Goal: Communication & Community: Answer question/provide support

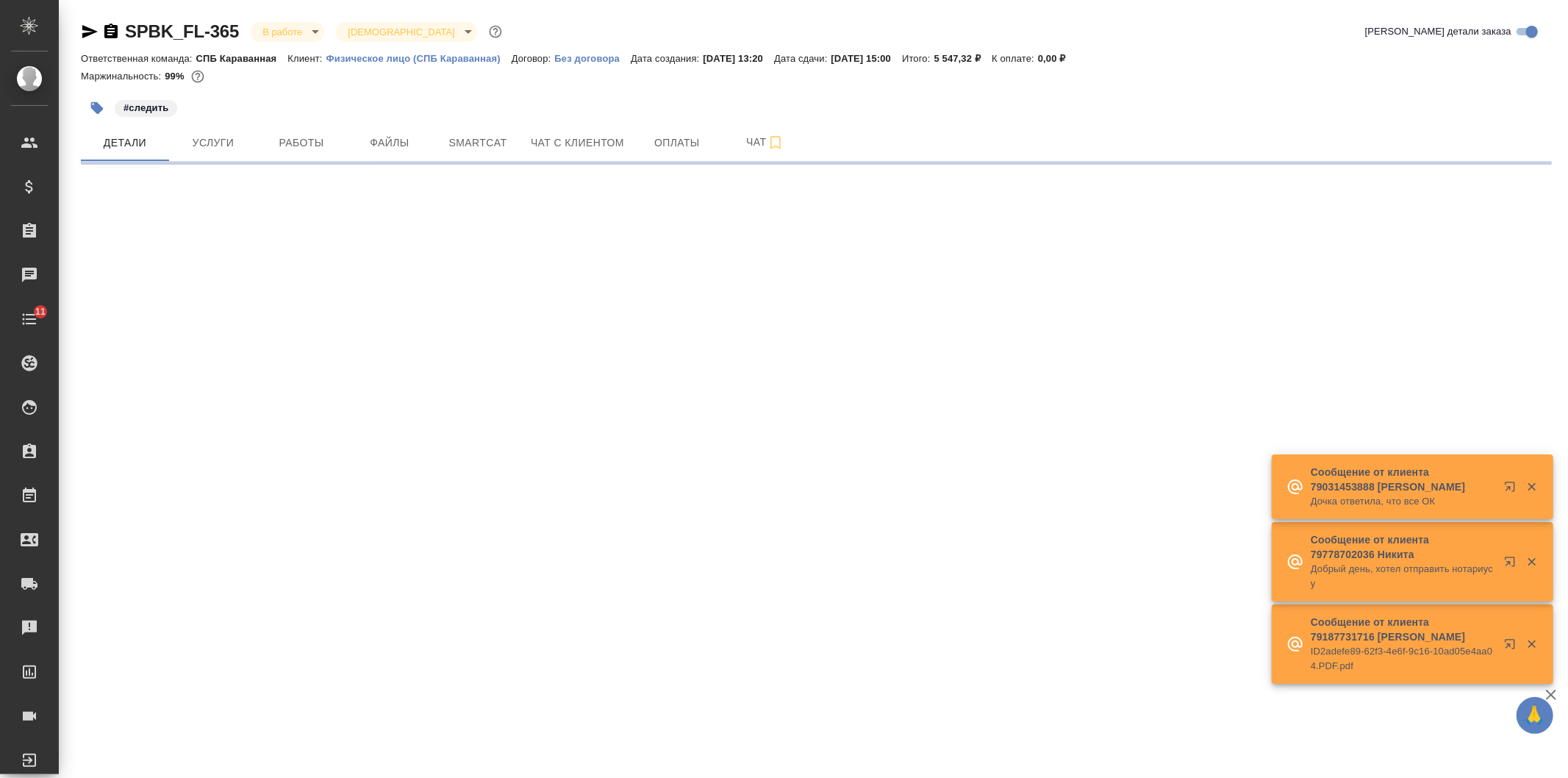
select select "RU"
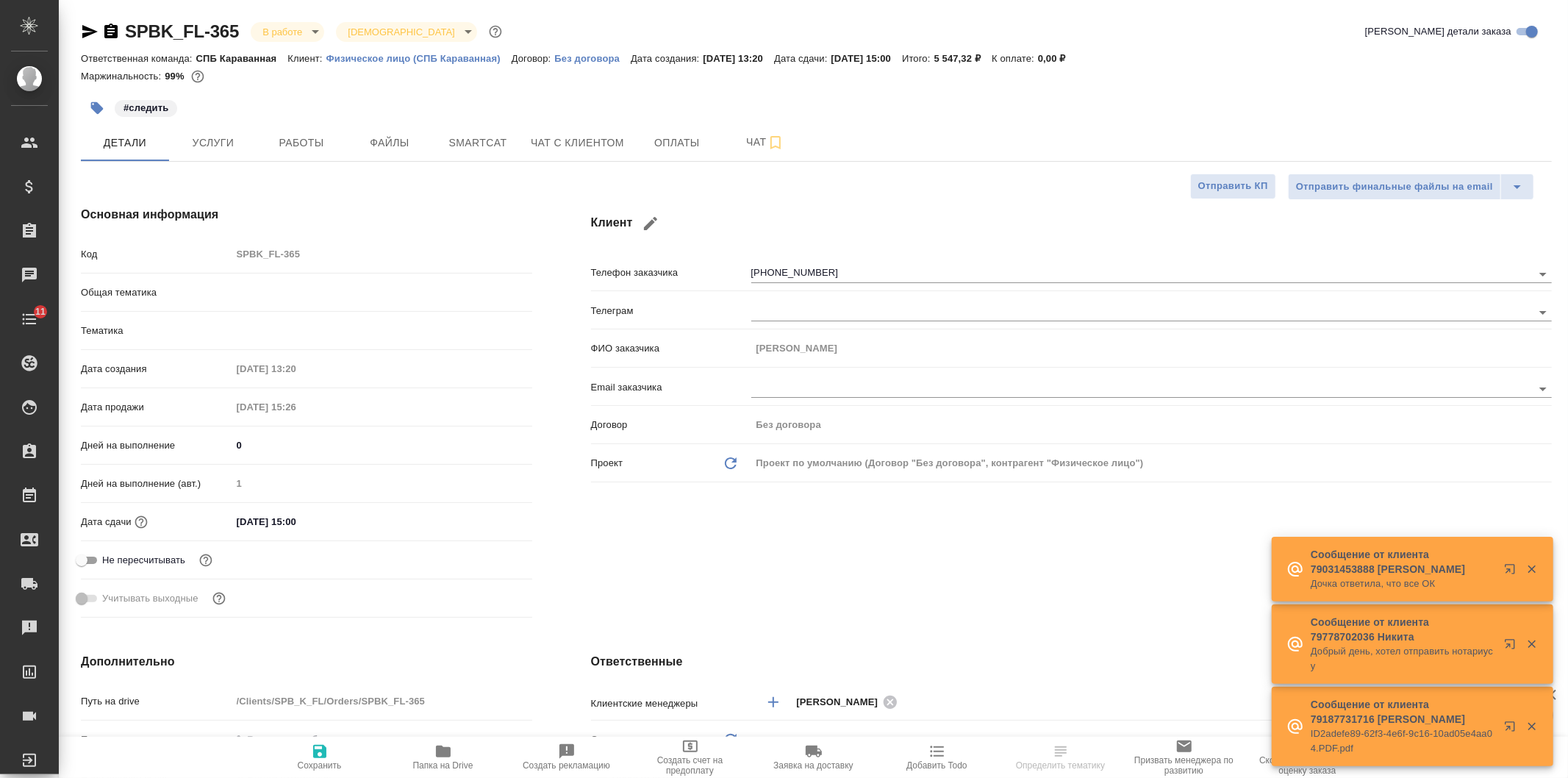
type textarea "x"
type input "Шаблонные документы"
type input "[PERSON_NAME]"
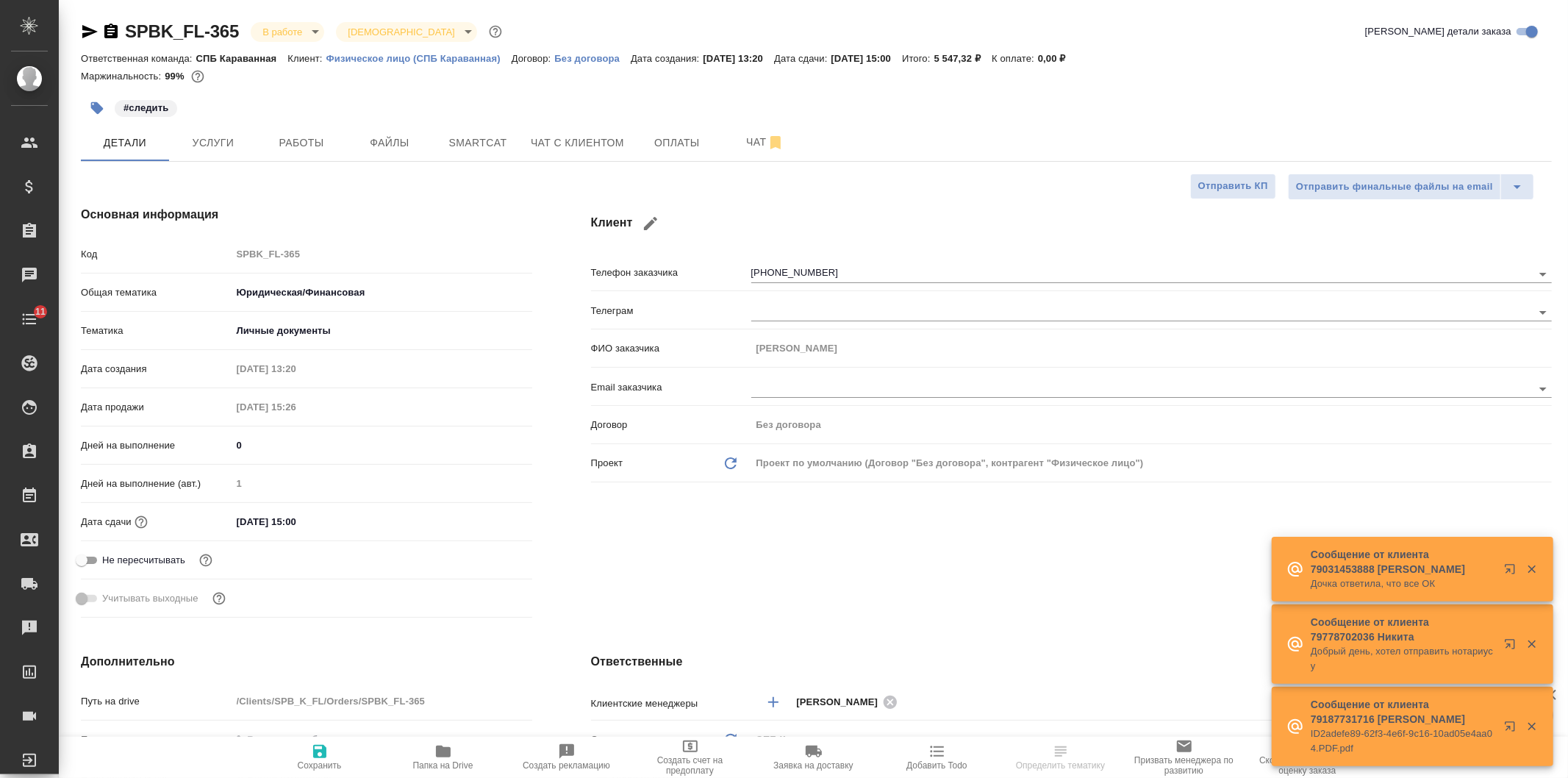
type input "[PERSON_NAME]"
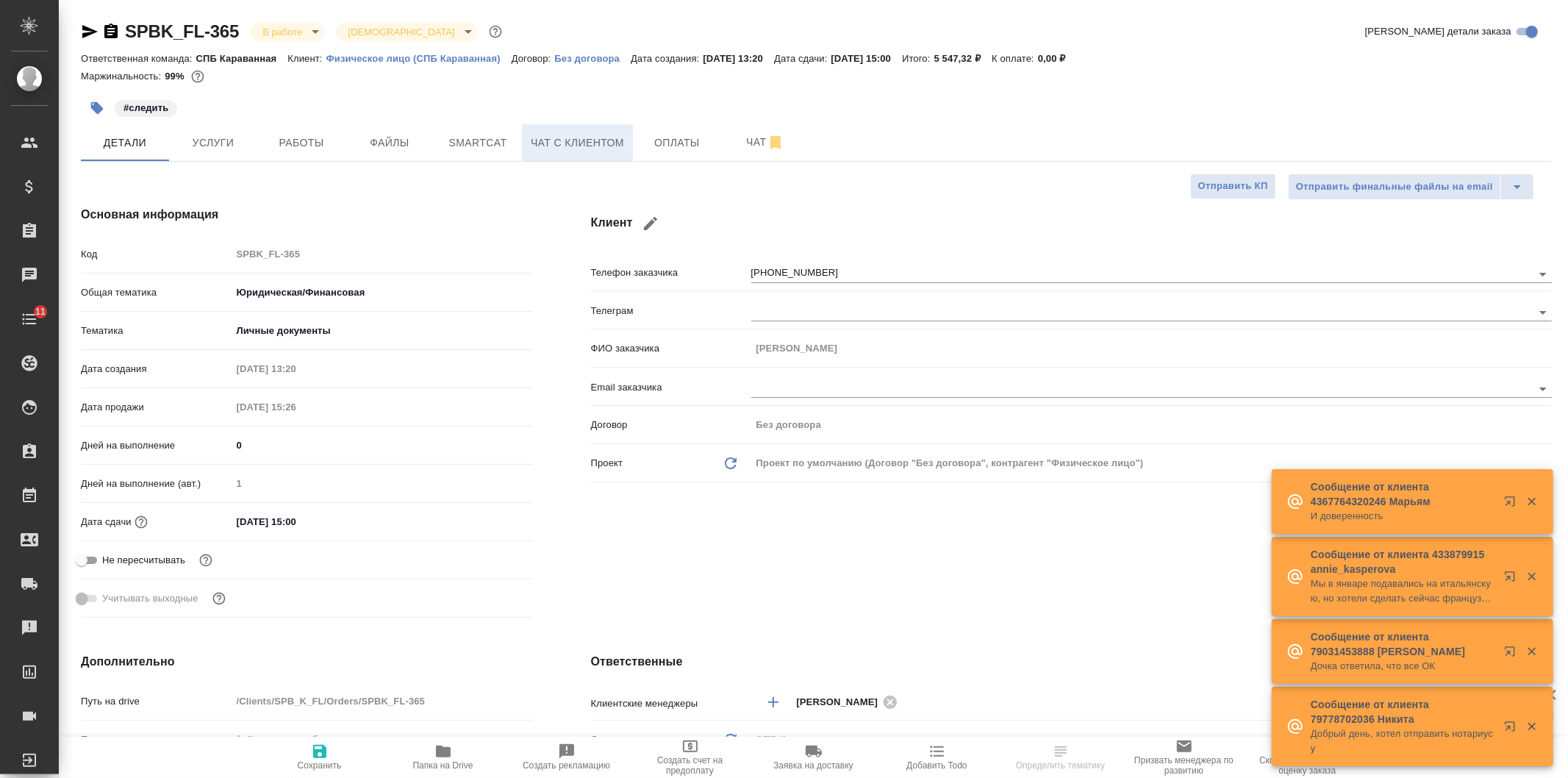
click at [596, 144] on span "Чат с клиентом" at bounding box center [577, 142] width 93 height 18
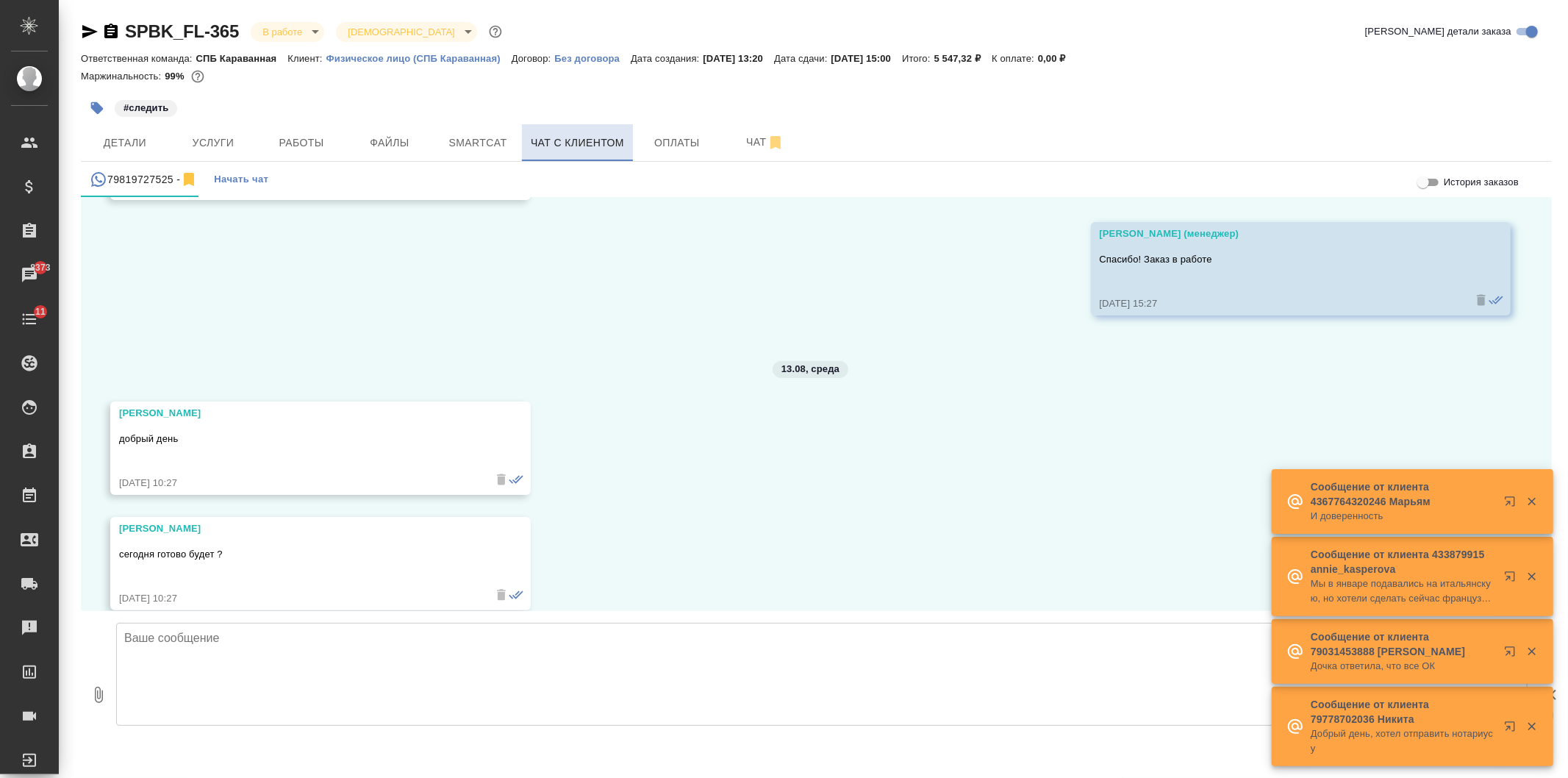
scroll to position [4005, 0]
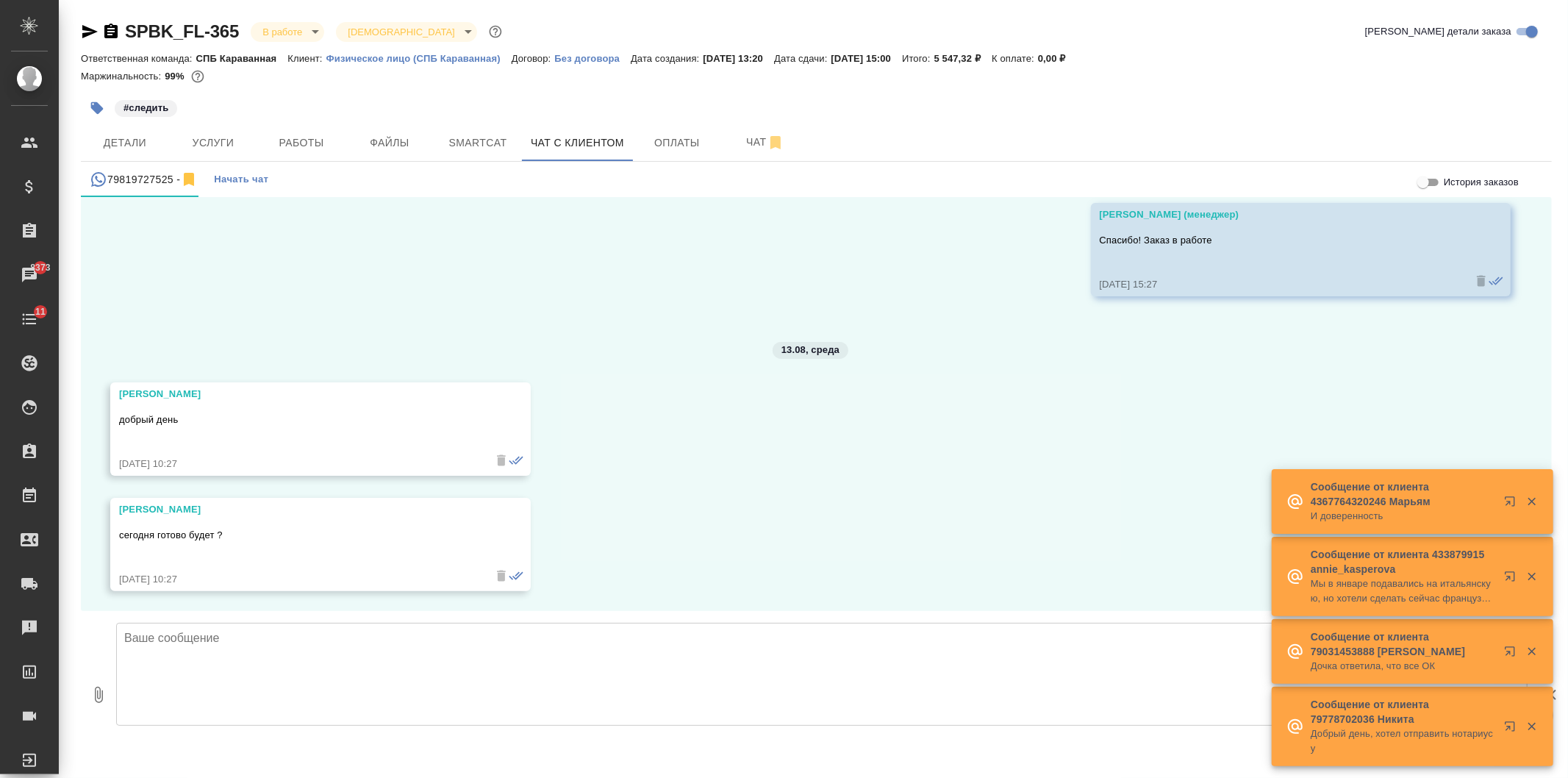
click at [526, 698] on textarea at bounding box center [822, 674] width 1412 height 103
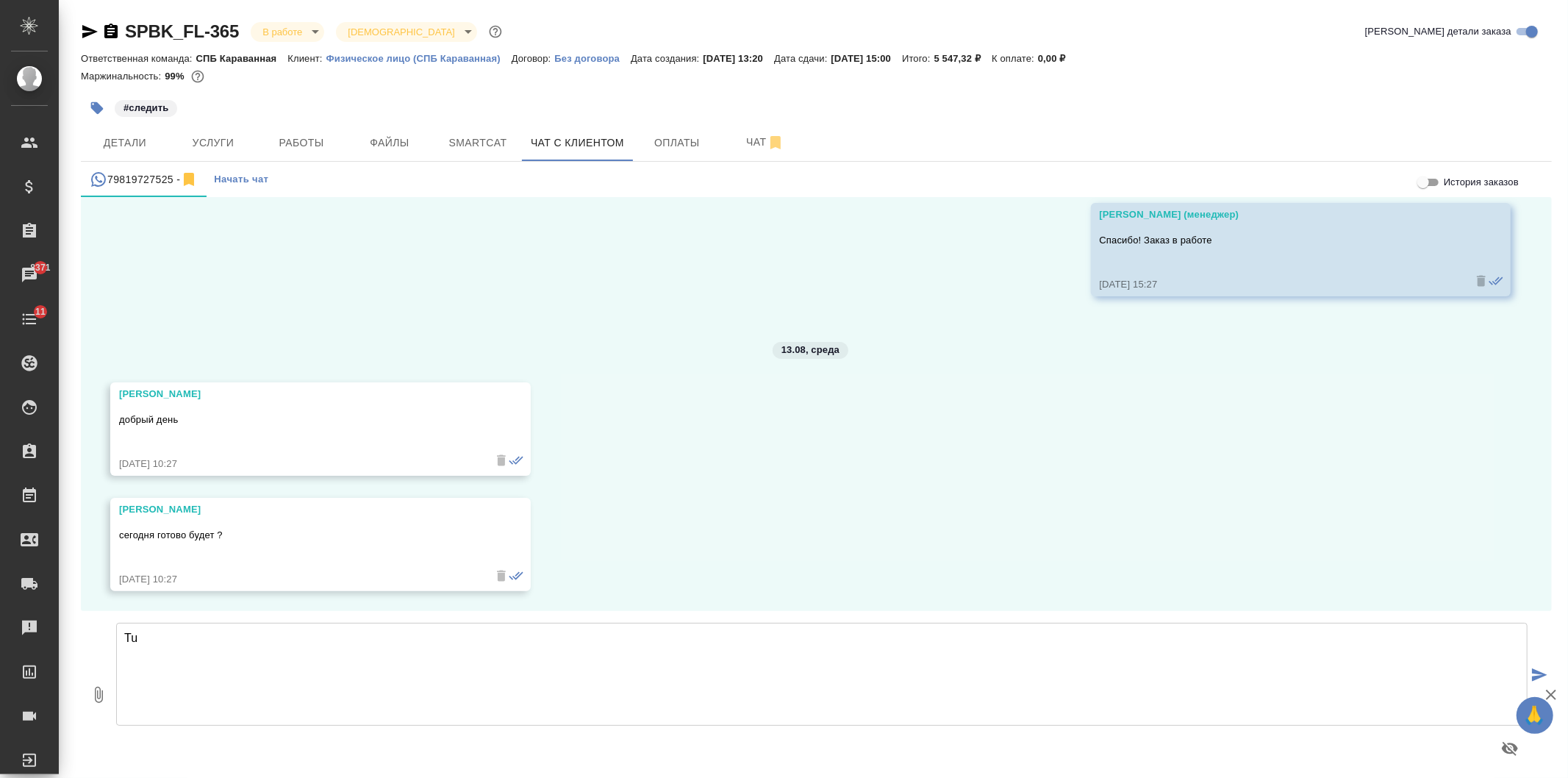
type textarea "T"
type textarea "Егор, добрый день! Да, будет готово примерно через час"
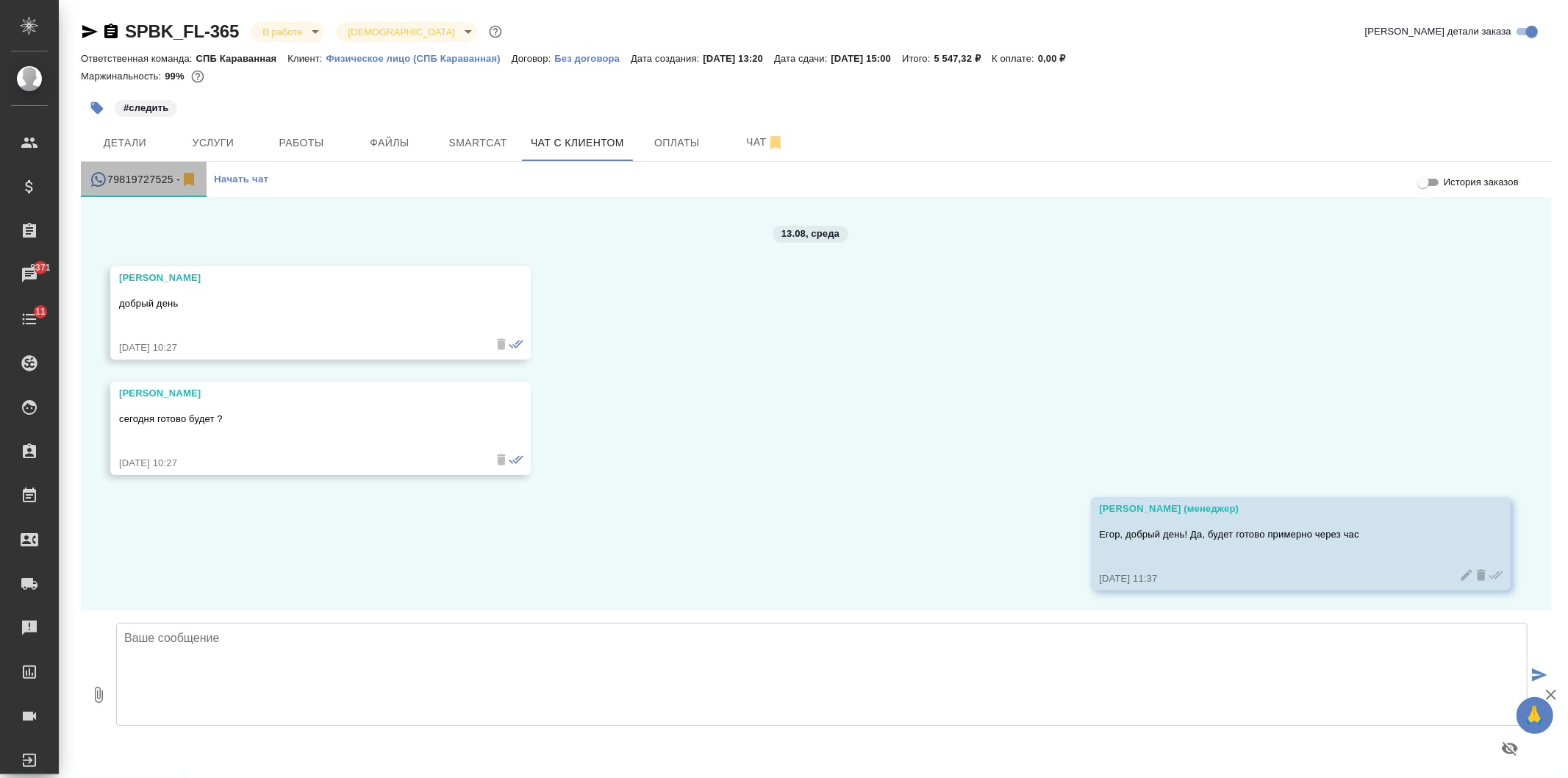
drag, startPoint x: 104, startPoint y: 167, endPoint x: 92, endPoint y: 170, distance: 12.4
click at [103, 166] on button "79819727525 -" at bounding box center [144, 179] width 126 height 35
click at [127, 145] on span "Детали" at bounding box center [125, 142] width 71 height 18
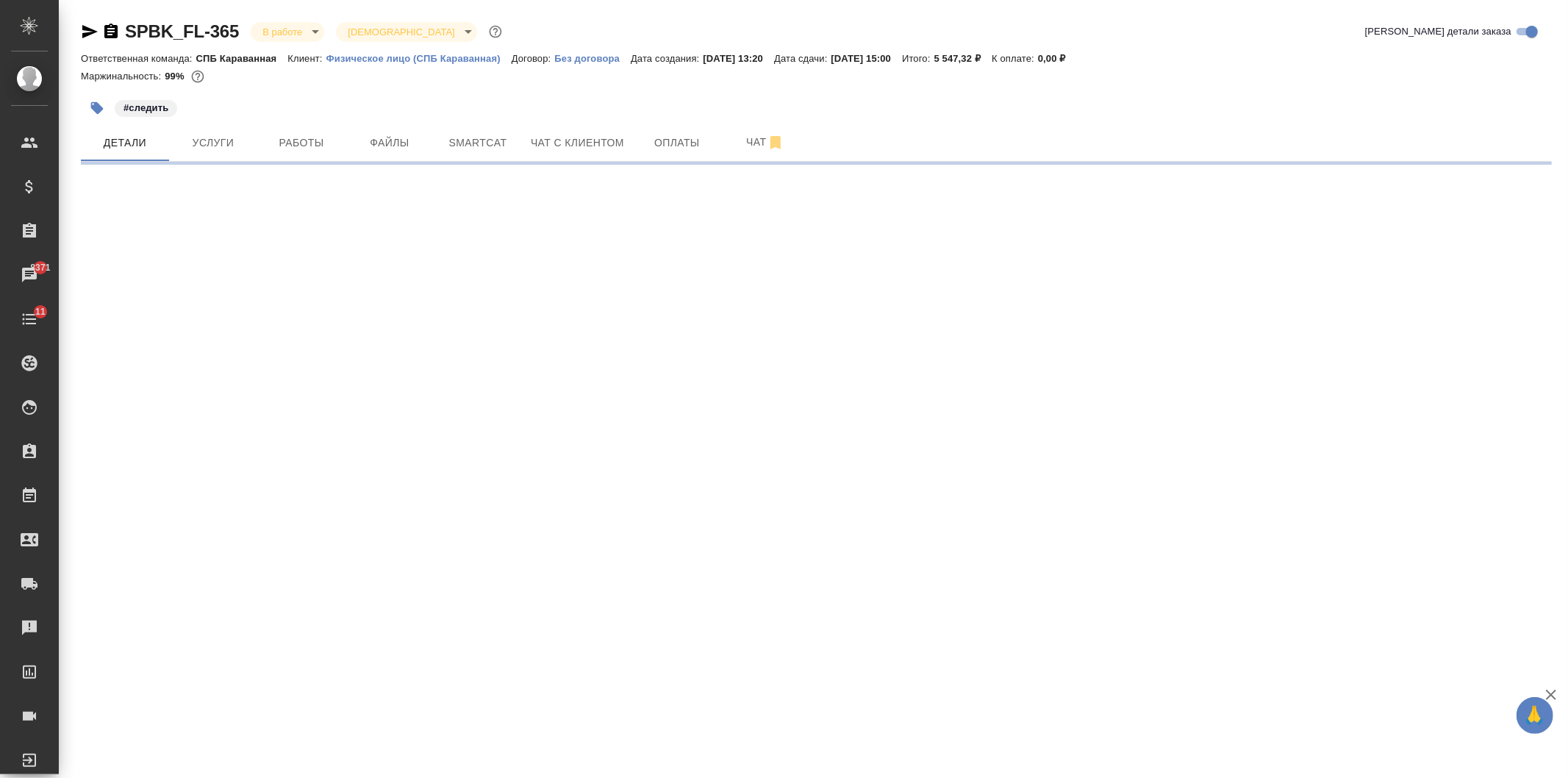
select select "RU"
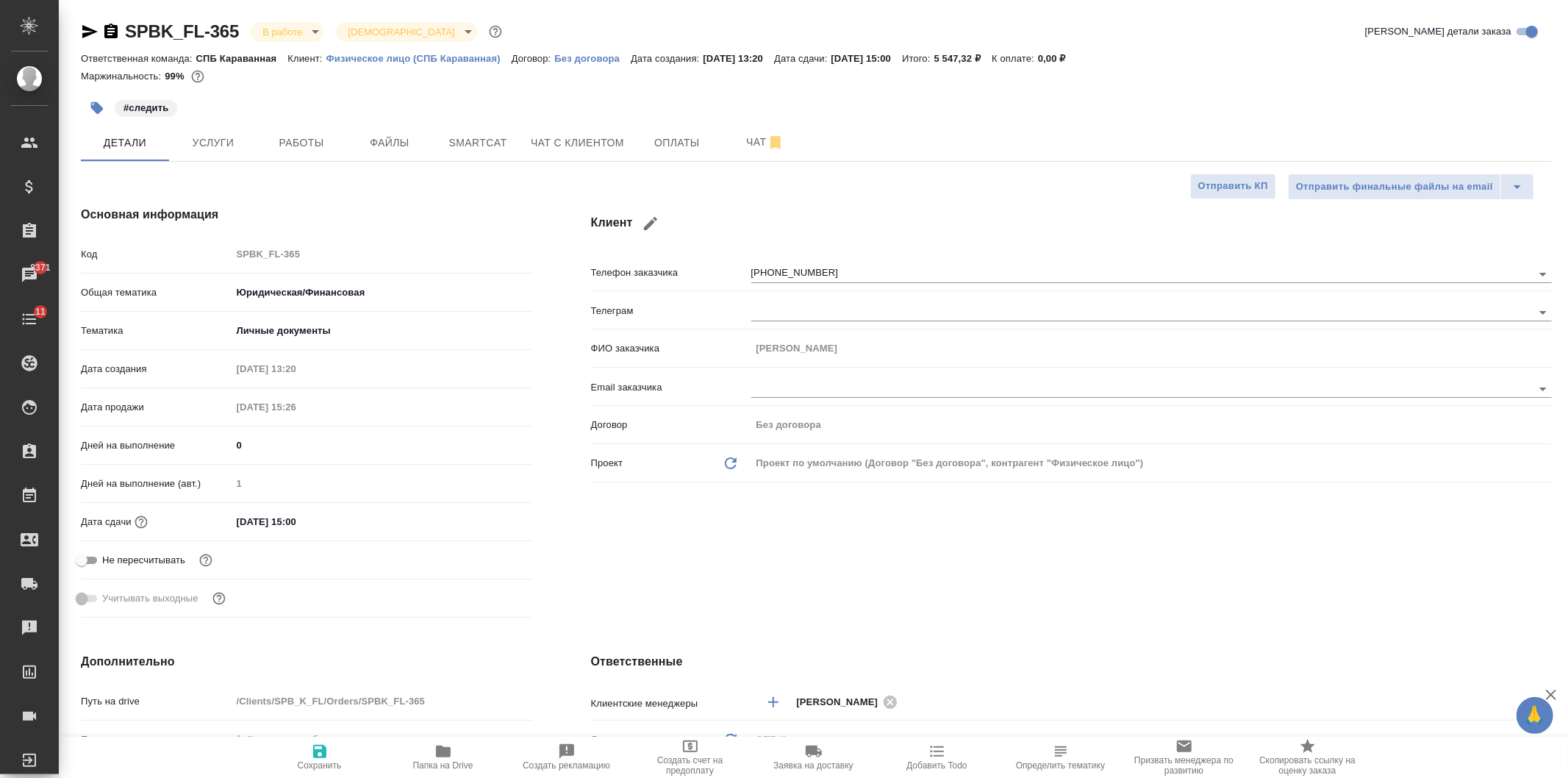
type textarea "x"
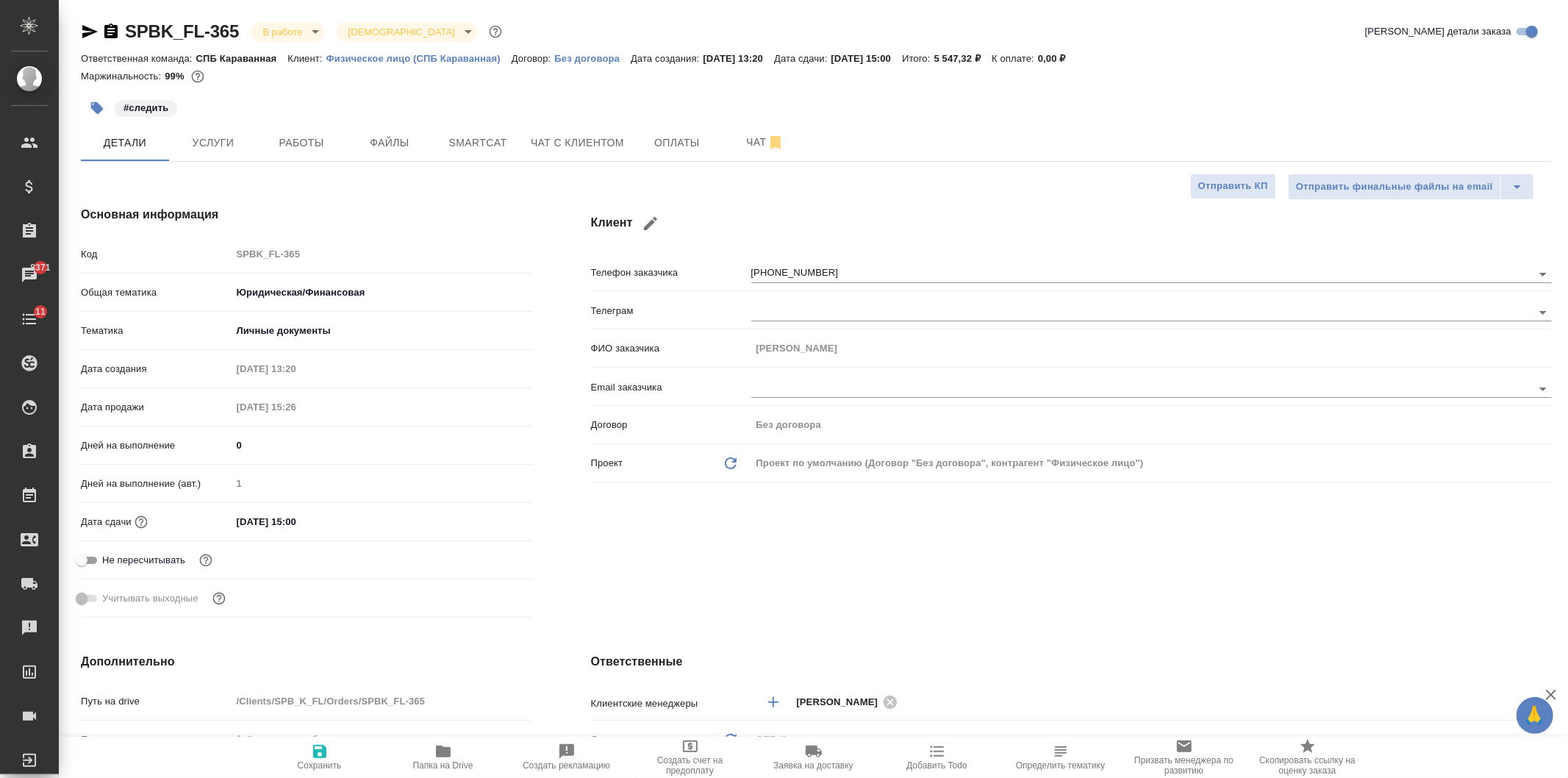
type textarea "x"
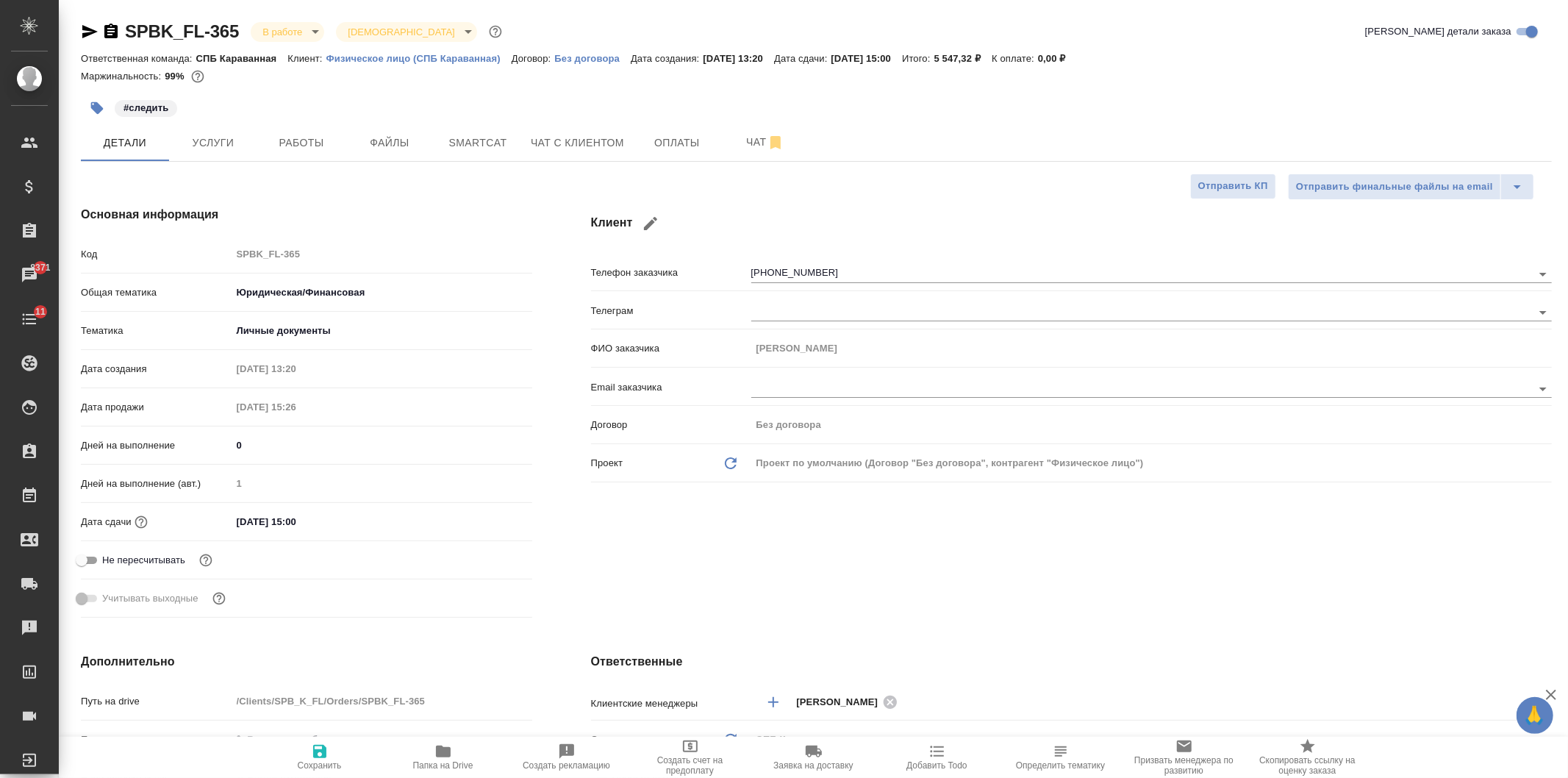
type textarea "x"
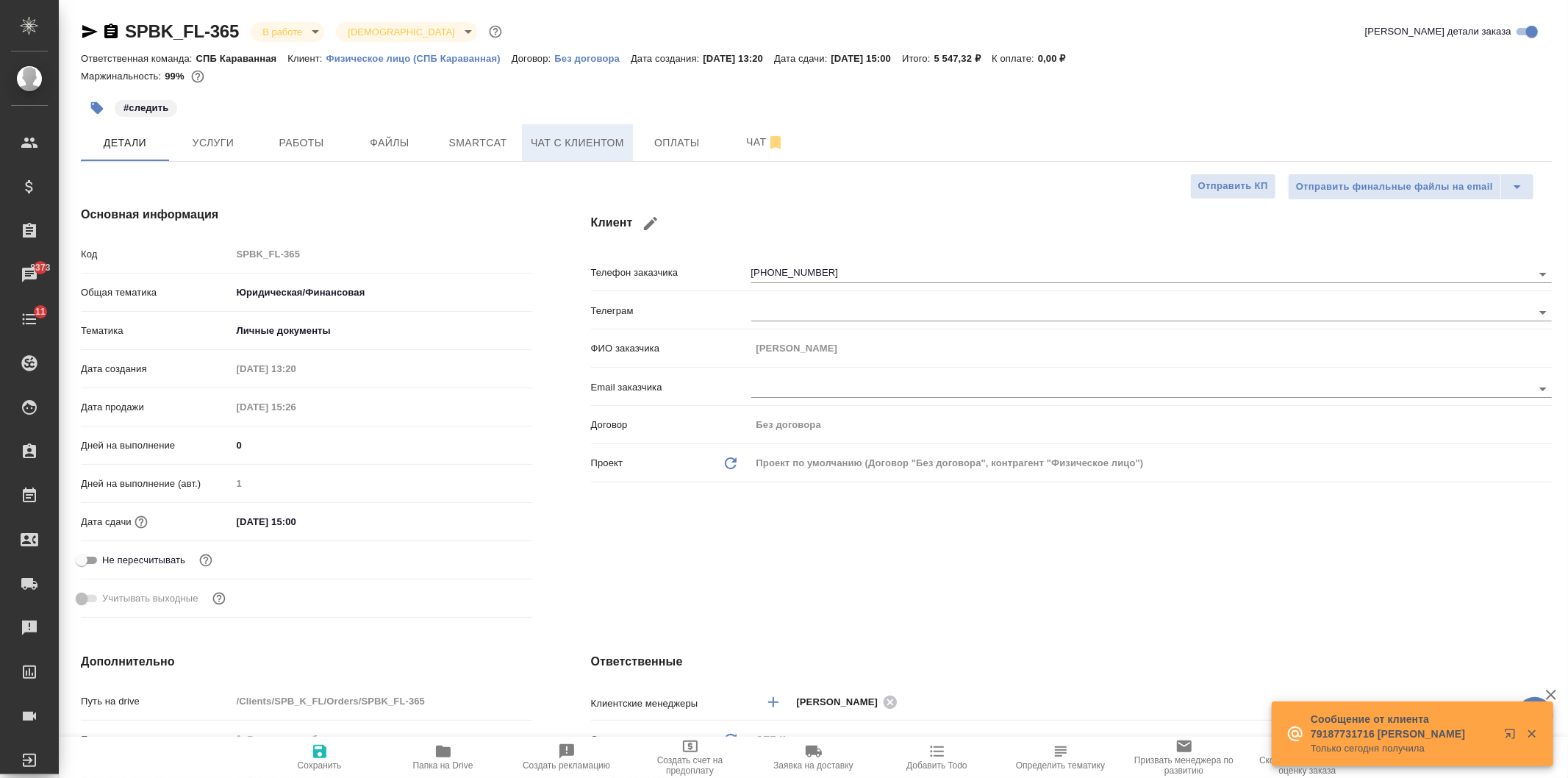
click at [564, 142] on span "Чат с клиентом" at bounding box center [577, 142] width 93 height 18
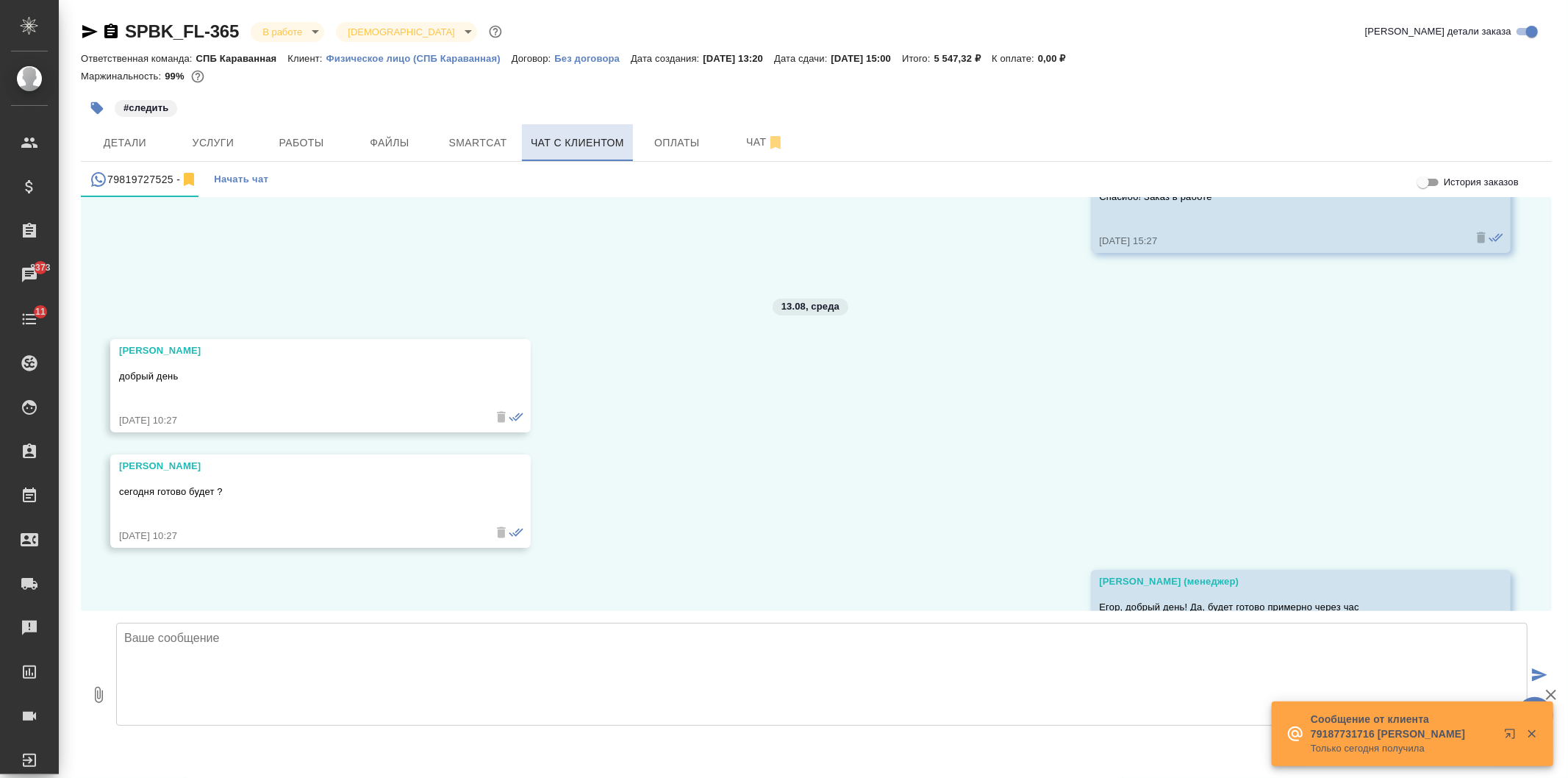
scroll to position [4121, 0]
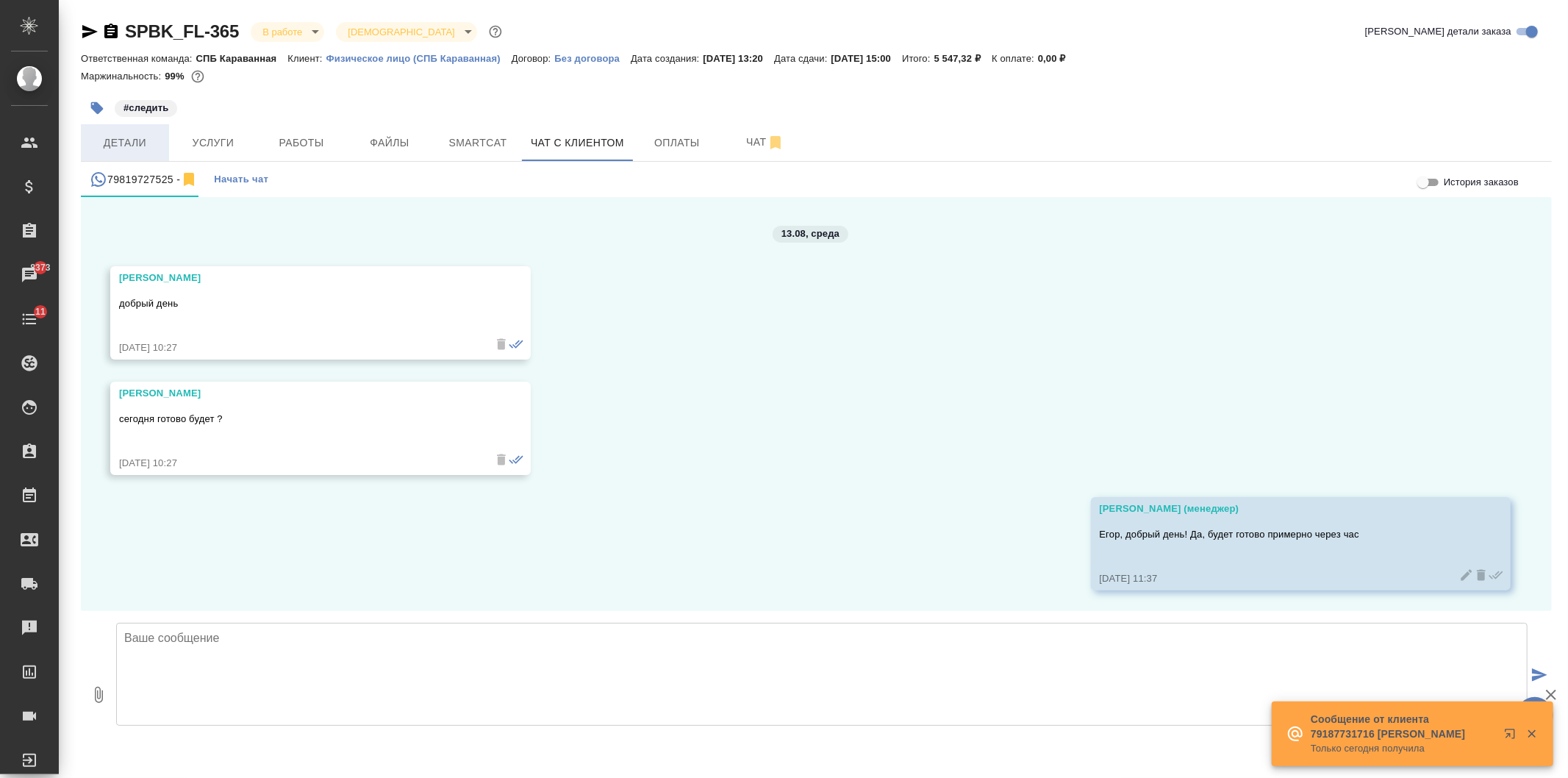
click at [145, 142] on span "Детали" at bounding box center [125, 142] width 71 height 18
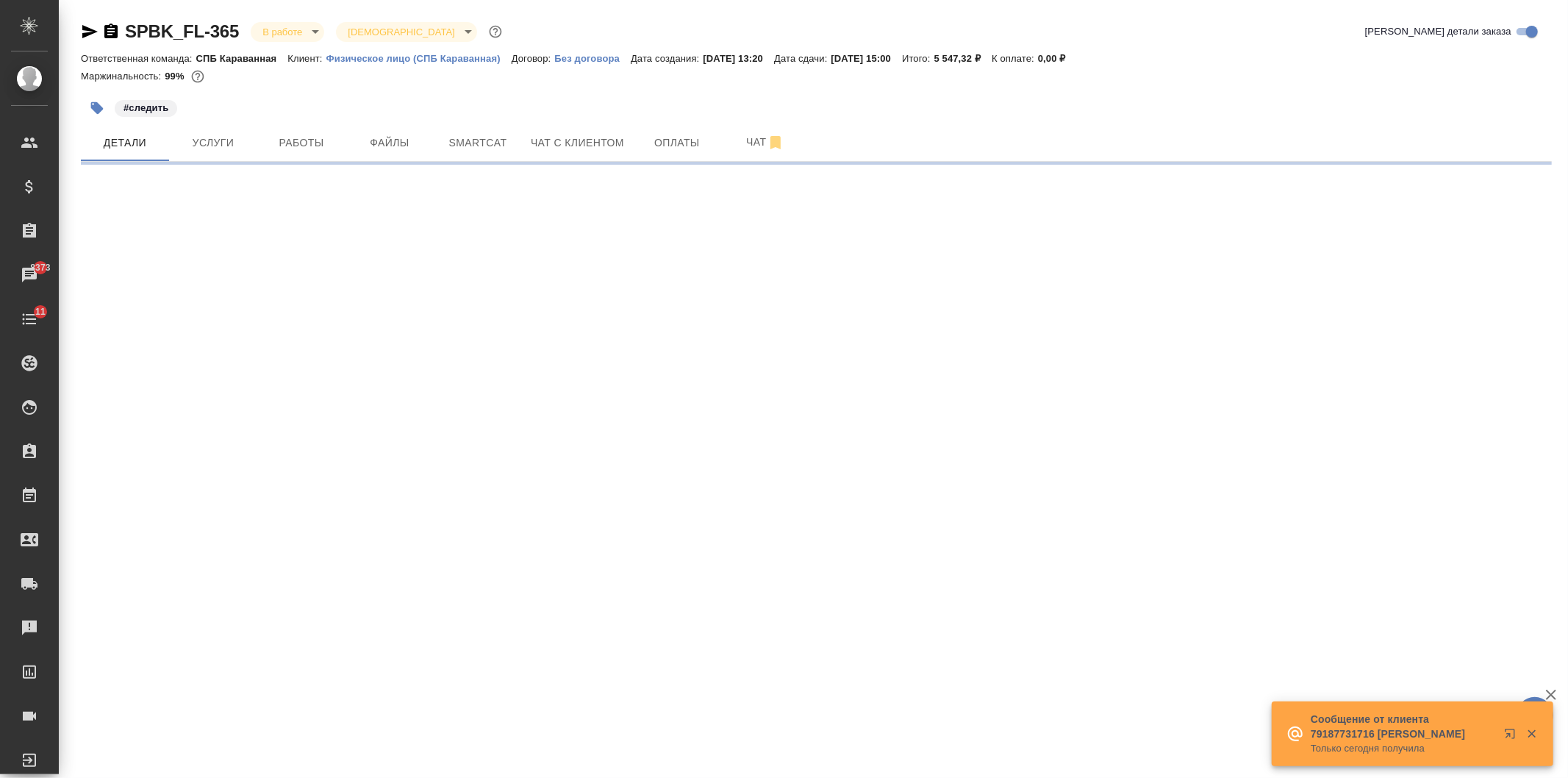
select select "RU"
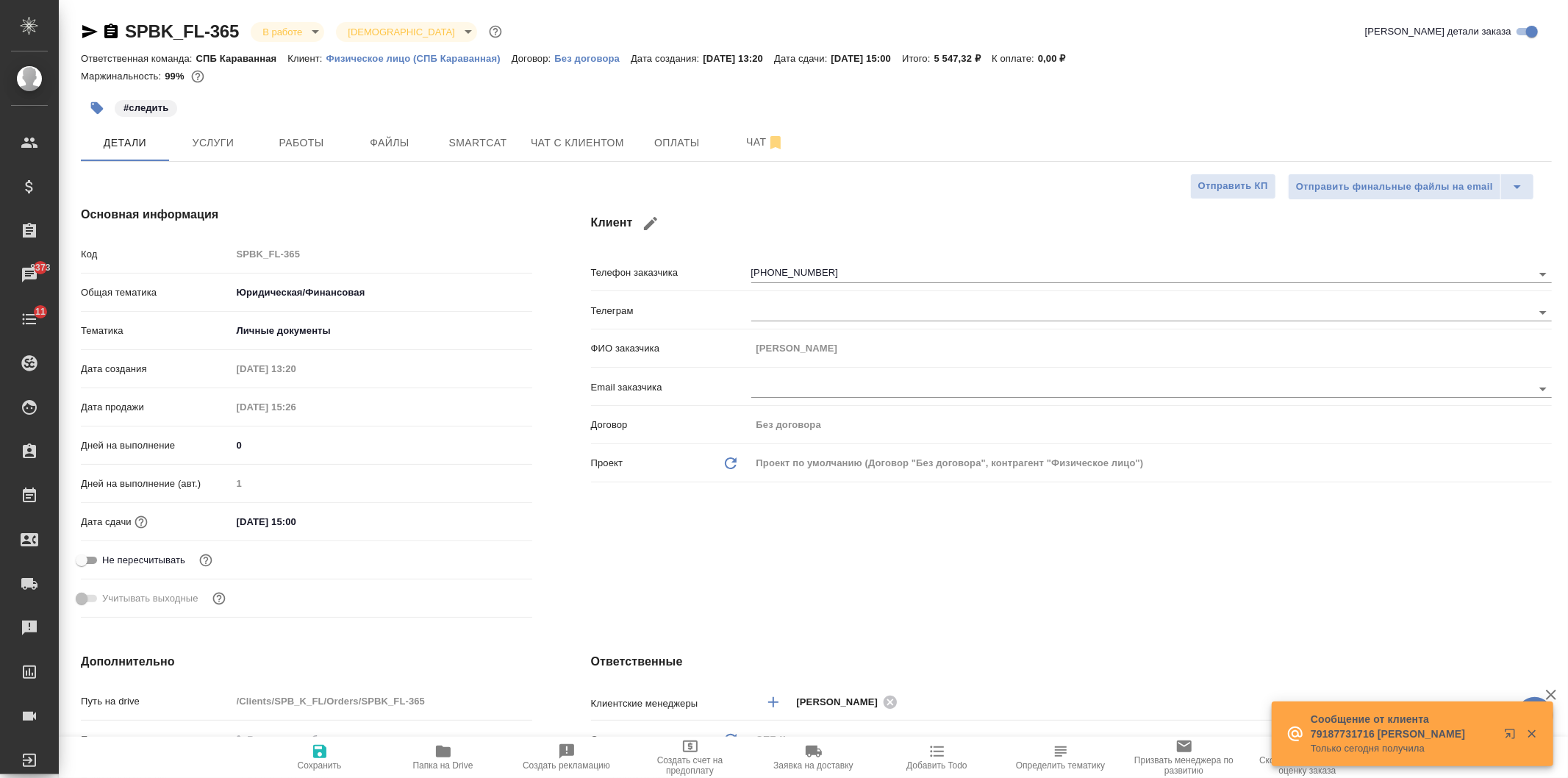
type textarea "x"
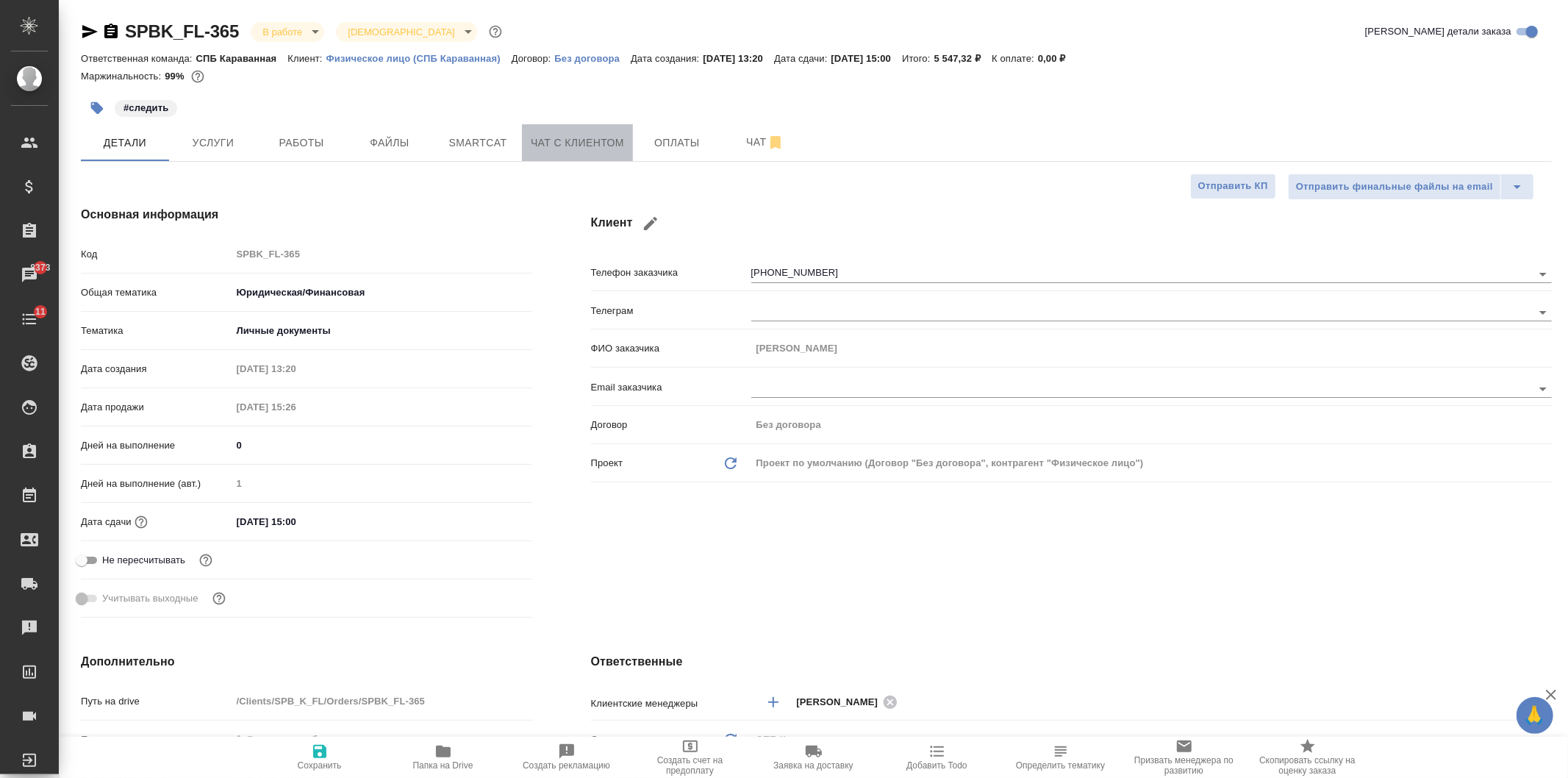
click at [570, 140] on span "Чат с клиентом" at bounding box center [577, 142] width 93 height 18
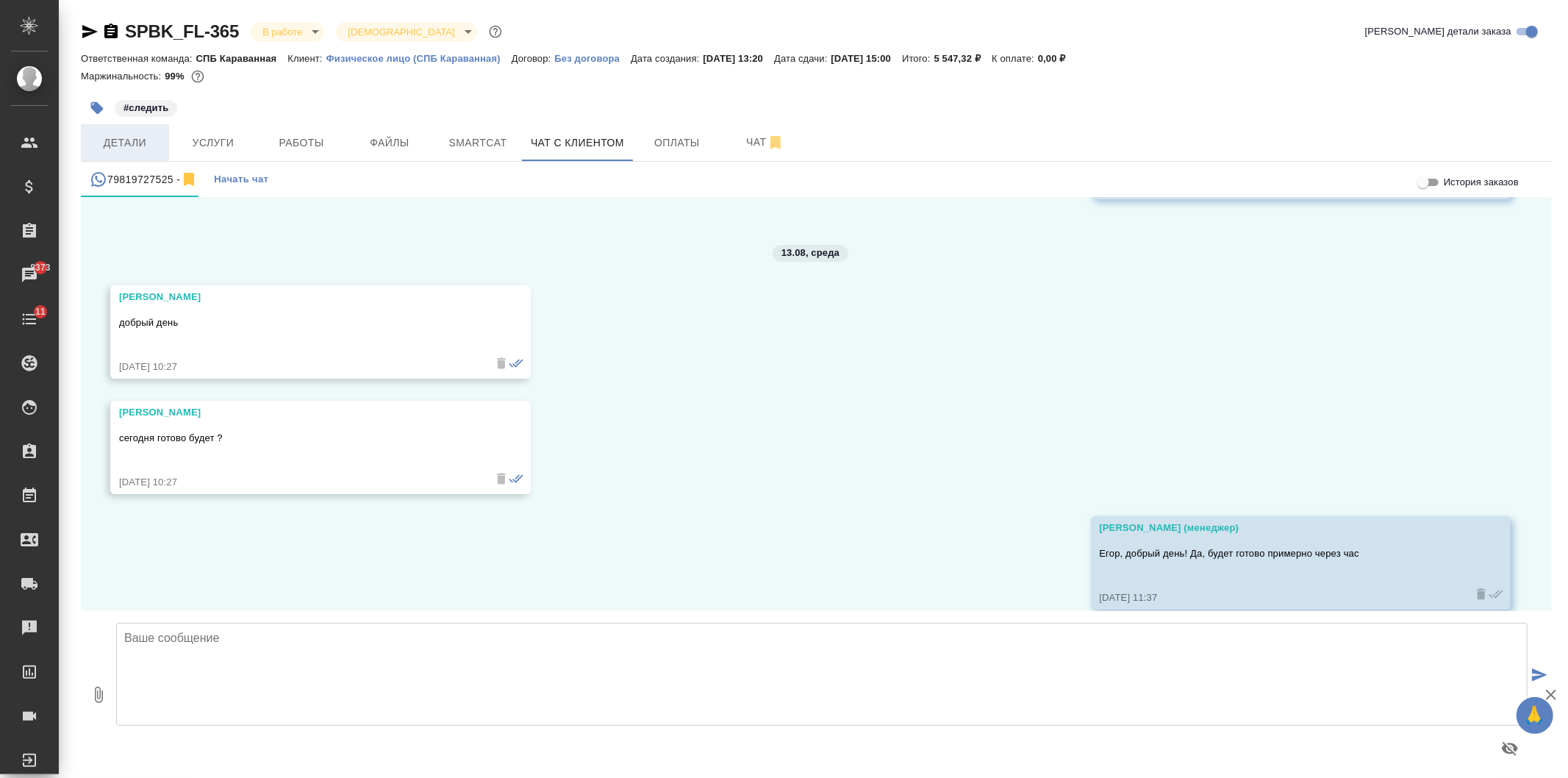
scroll to position [4121, 0]
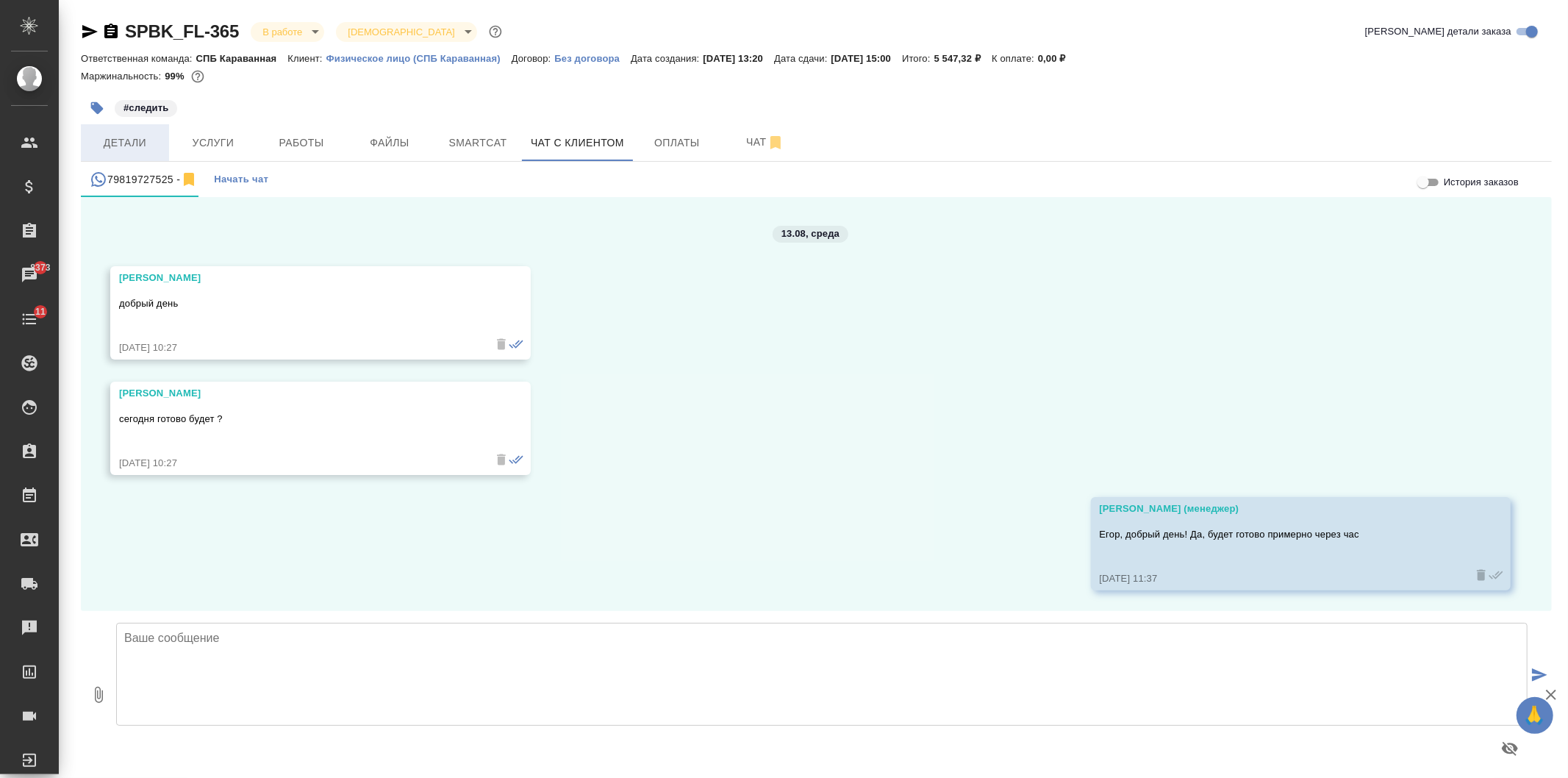
click at [98, 141] on span "Детали" at bounding box center [125, 142] width 71 height 18
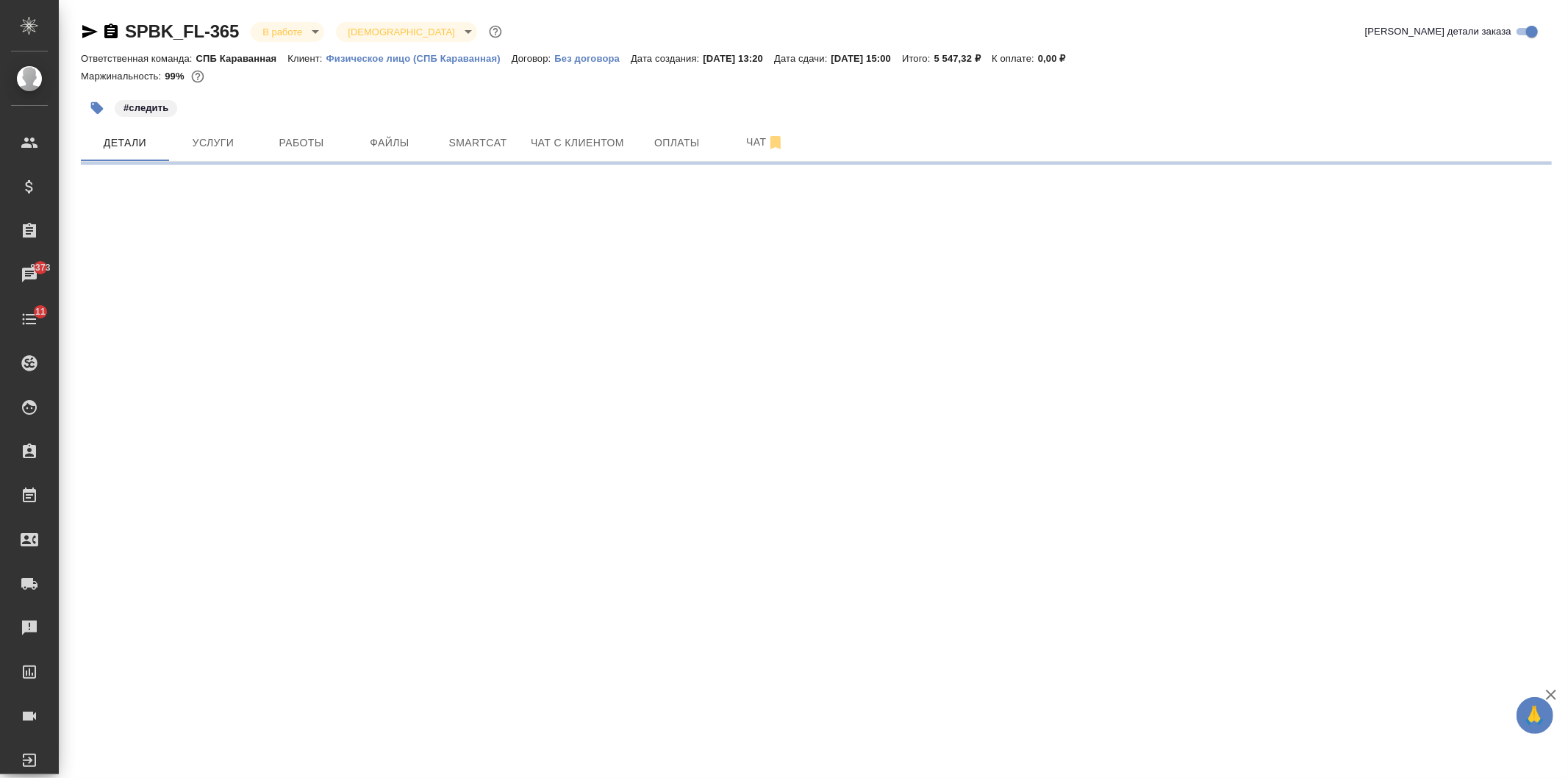
select select "RU"
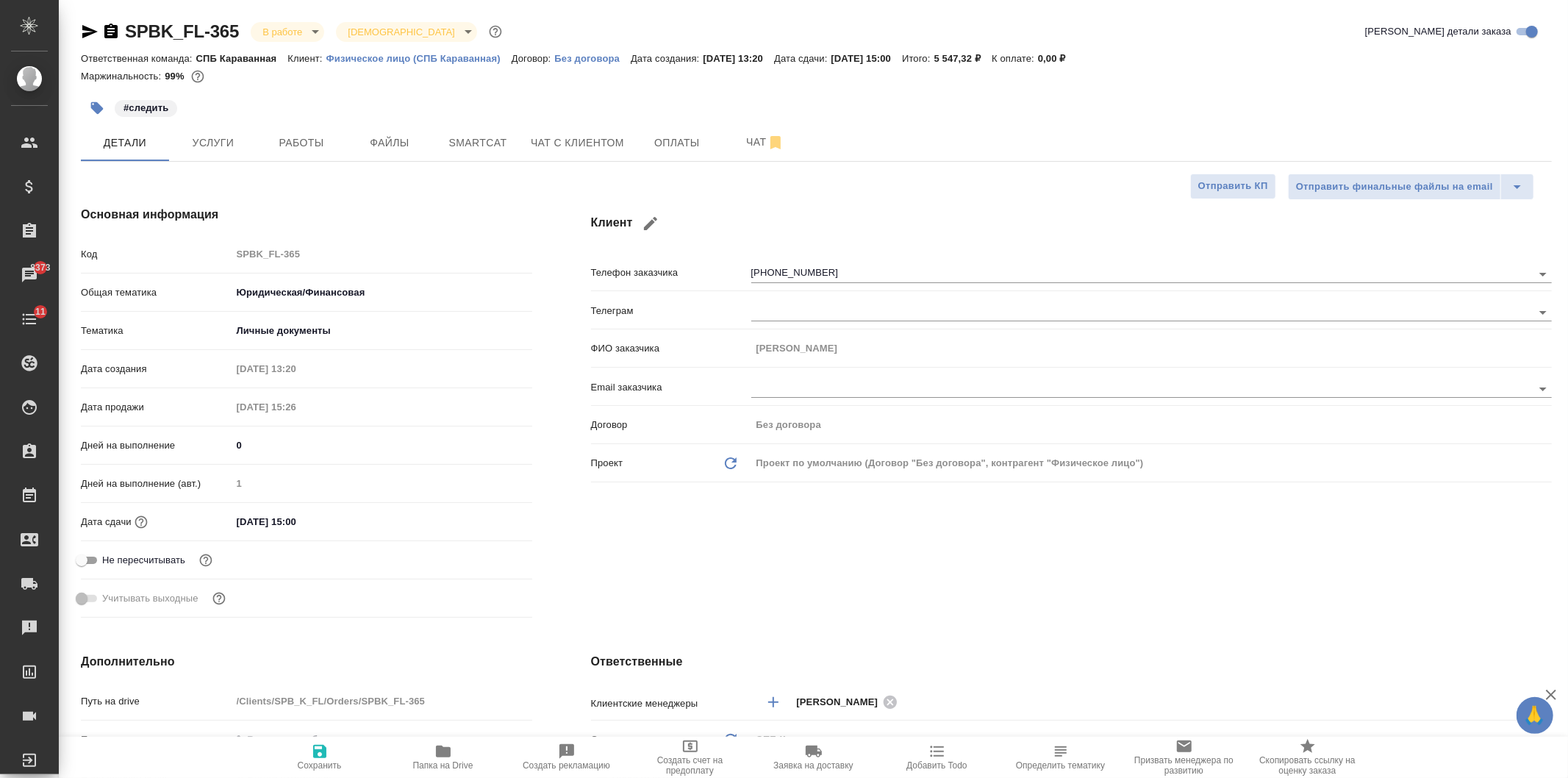
type textarea "x"
